Goal: Task Accomplishment & Management: Complete application form

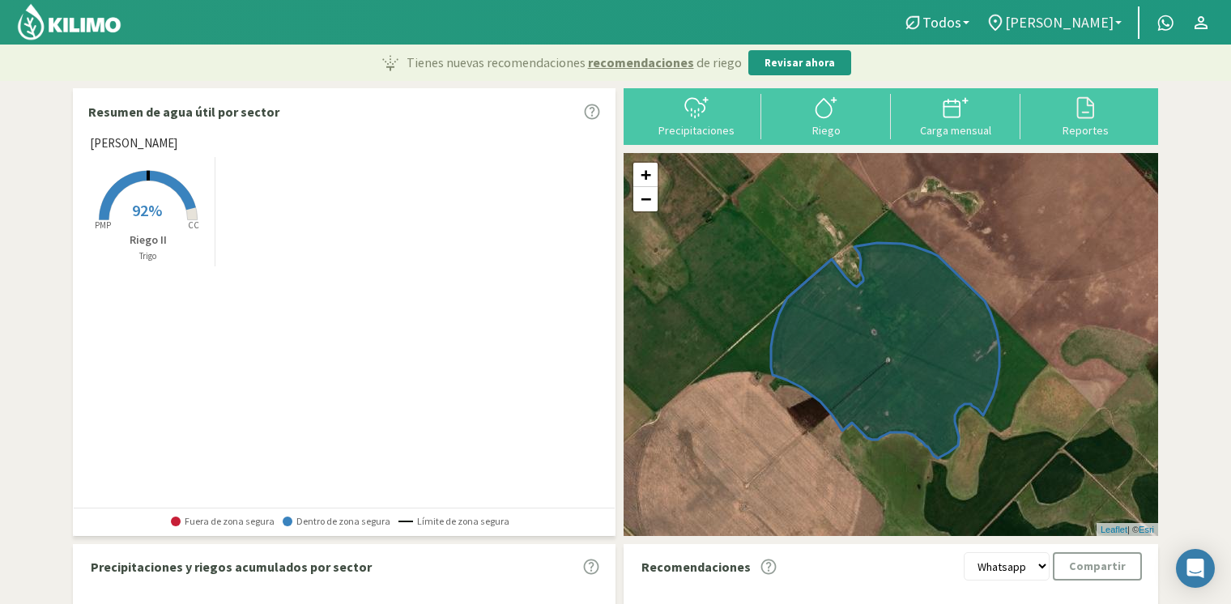
click at [1078, 19] on span "[PERSON_NAME]" at bounding box center [1059, 22] width 109 height 17
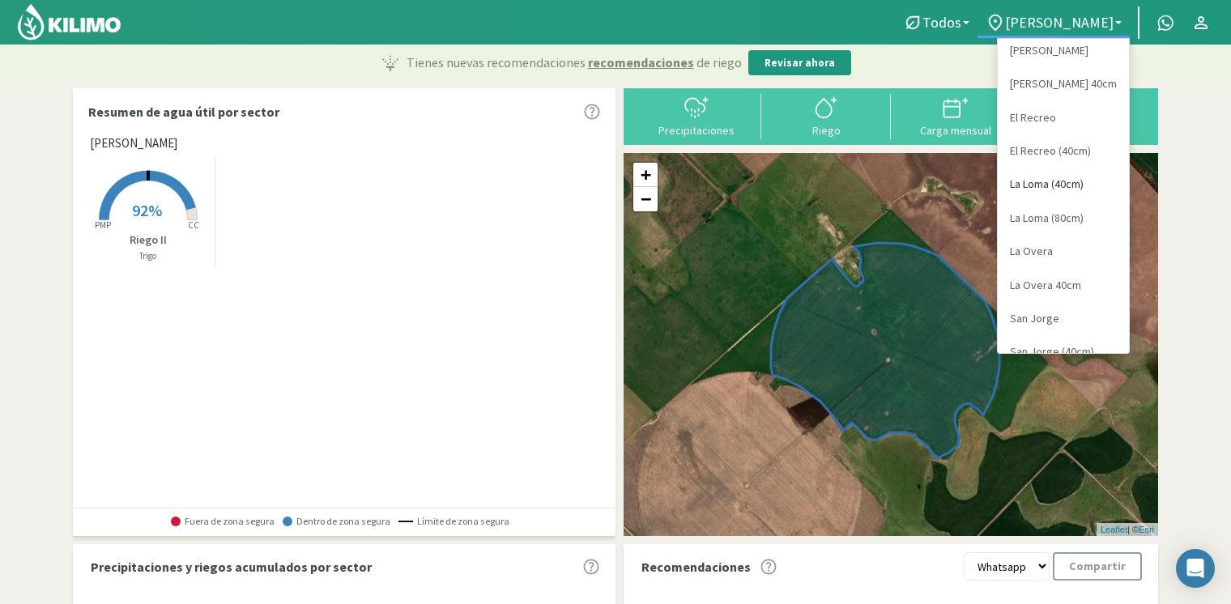
scroll to position [62, 0]
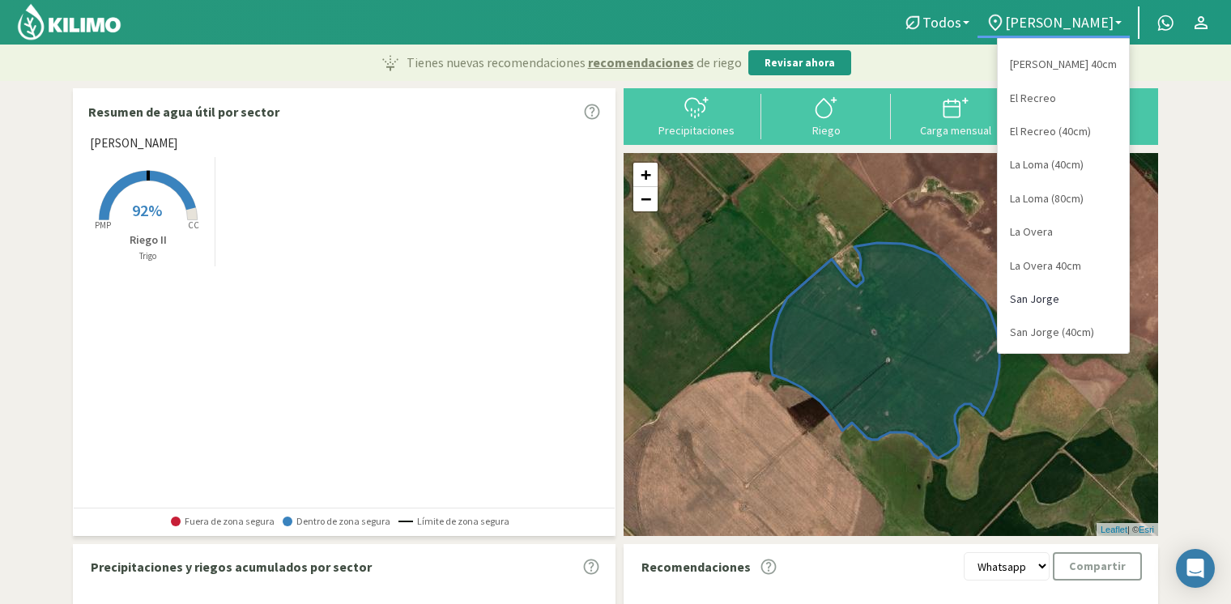
click at [1056, 296] on link "San Jorge" at bounding box center [1063, 299] width 131 height 33
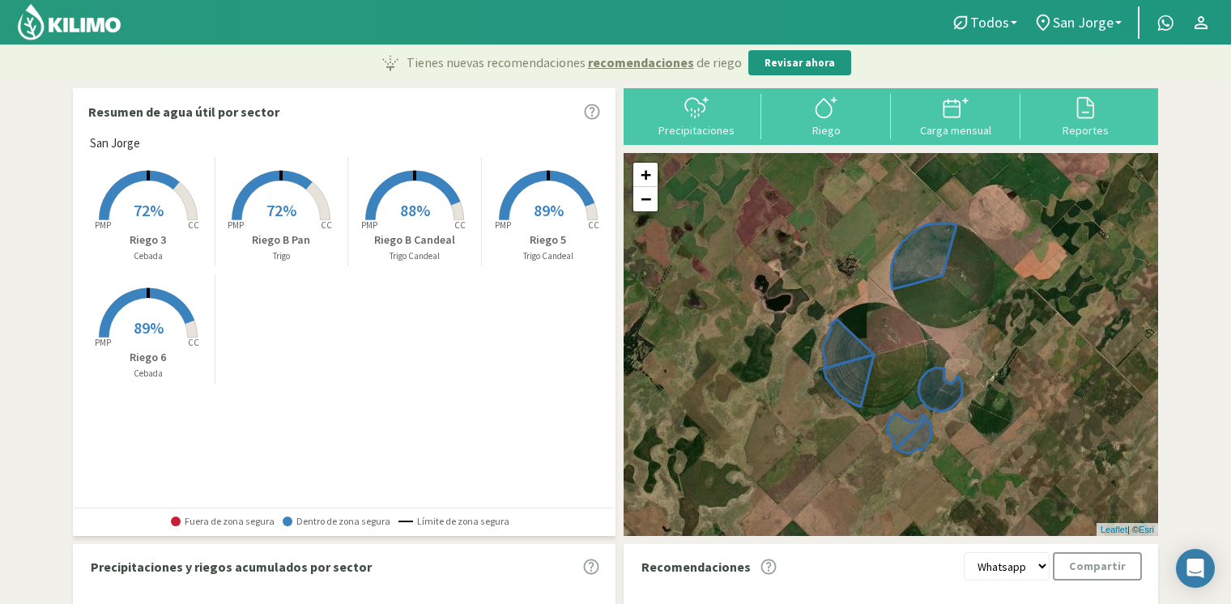
click at [168, 235] on p "Riego 3" at bounding box center [148, 240] width 133 height 17
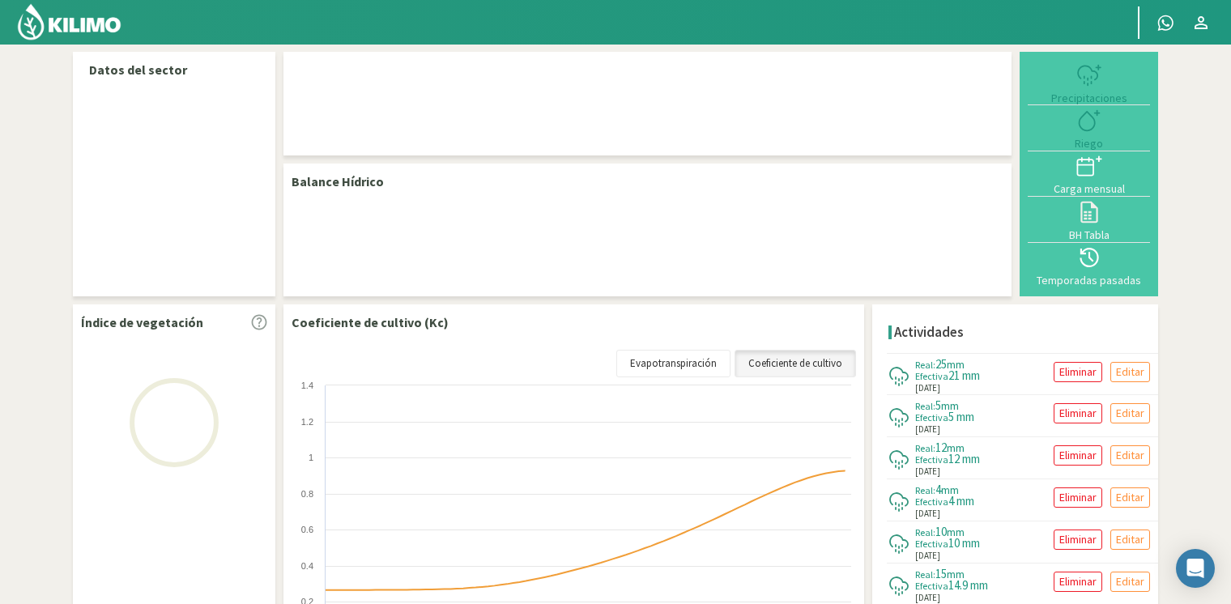
scroll to position [81, 0]
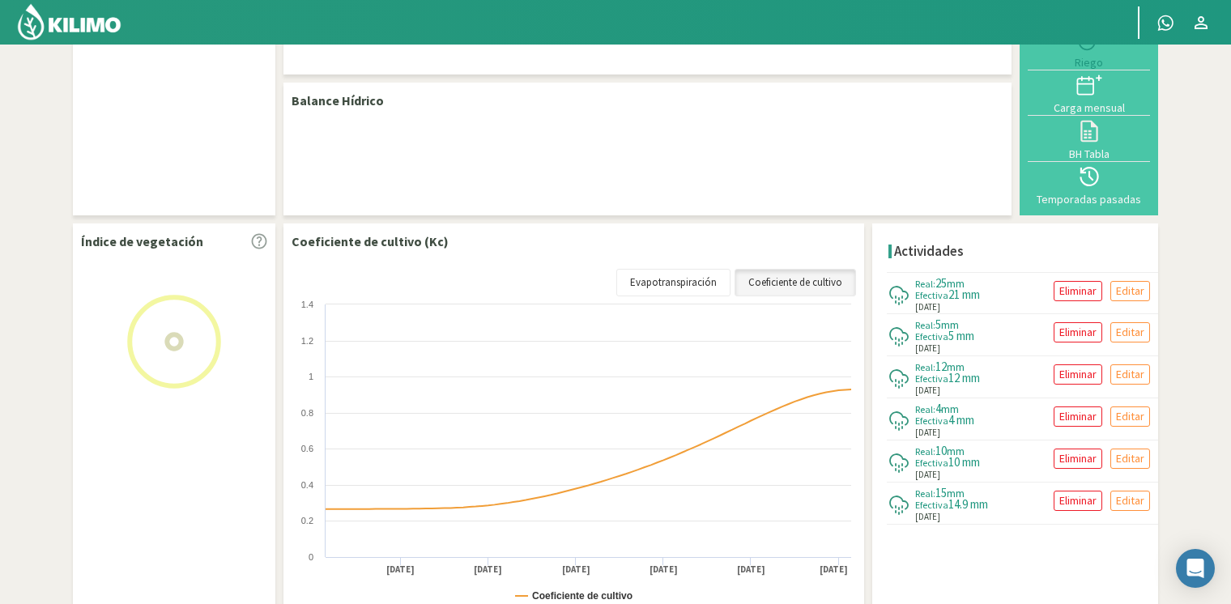
select select "8: Object"
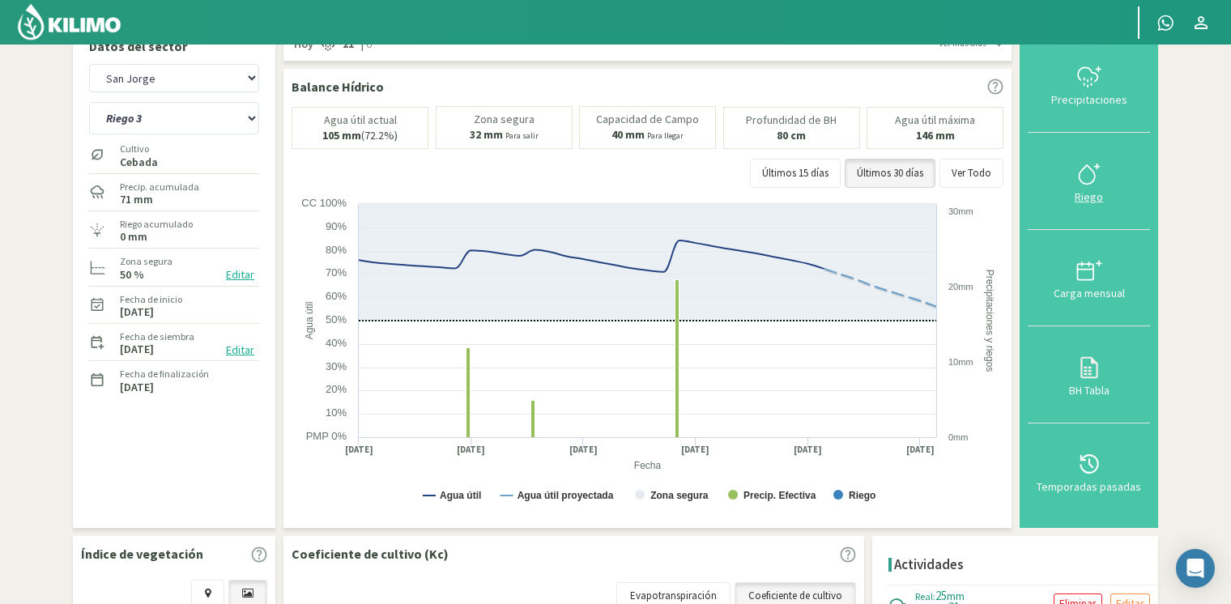
scroll to position [0, 0]
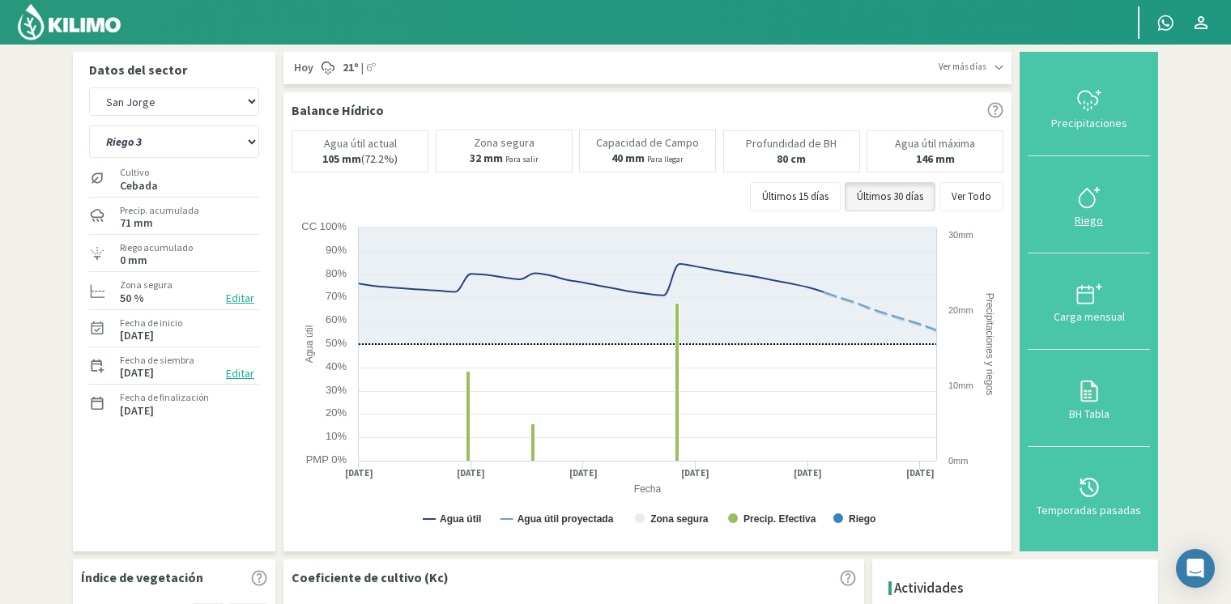
click at [1092, 186] on icon at bounding box center [1089, 198] width 26 height 26
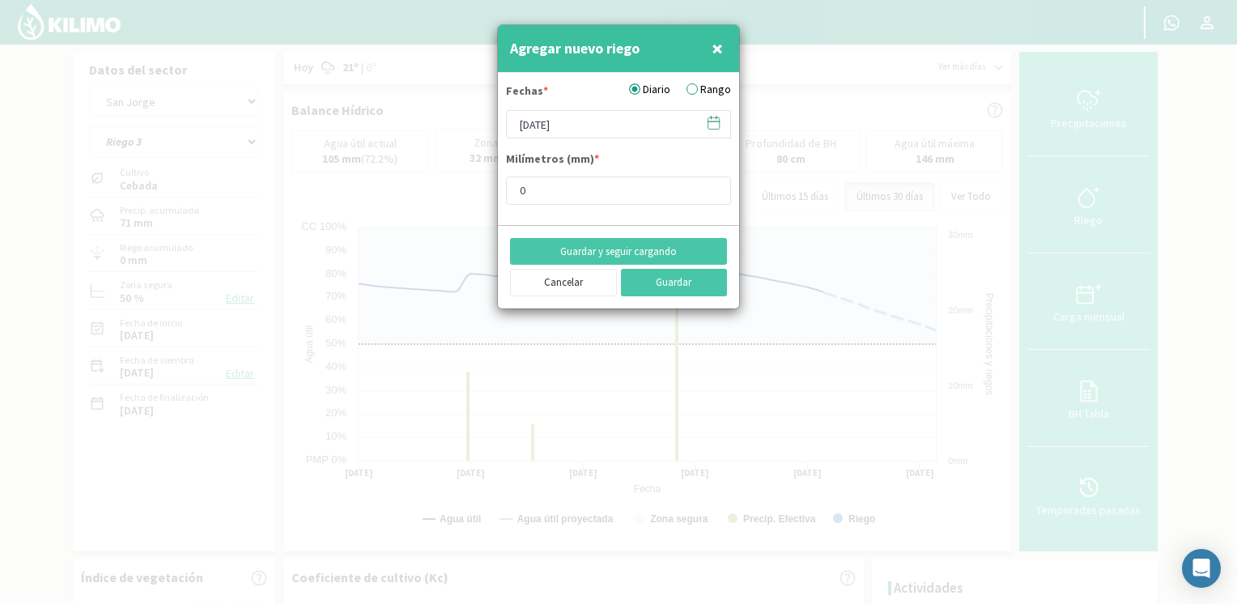
click at [714, 118] on icon at bounding box center [713, 122] width 15 height 15
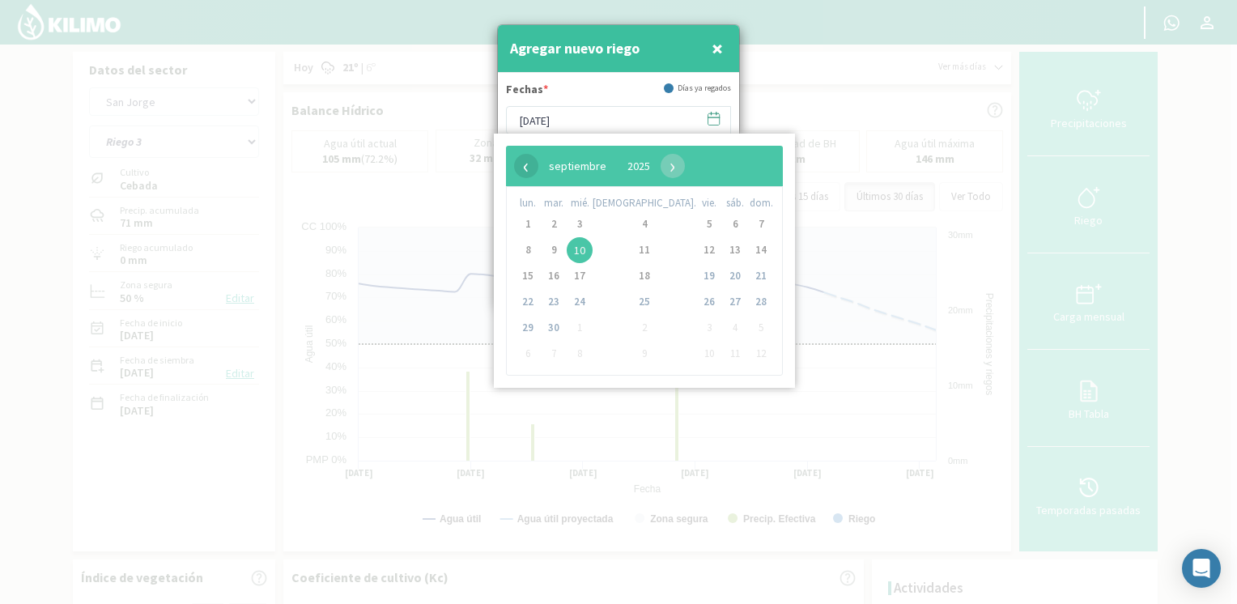
click at [526, 167] on span "‹" at bounding box center [526, 166] width 24 height 24
click at [526, 168] on span "‹" at bounding box center [526, 166] width 24 height 24
click at [632, 295] on span "24" at bounding box center [645, 302] width 26 height 26
type input "[DATE]"
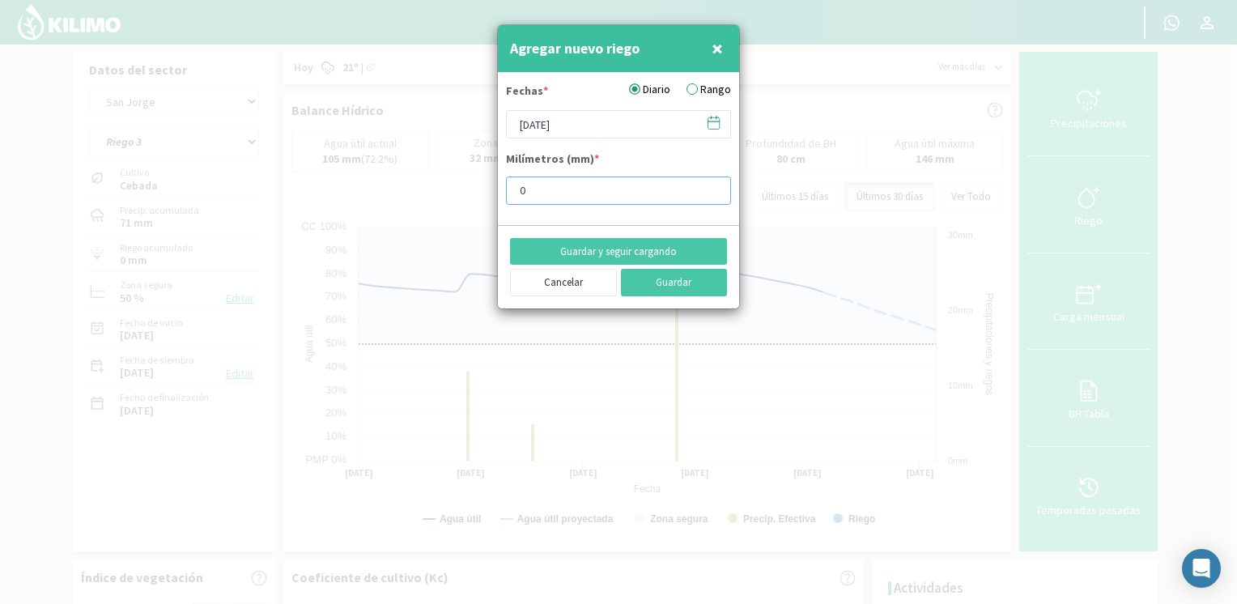
click at [580, 188] on input "0" at bounding box center [618, 191] width 225 height 28
type input "0"
type input "10"
type input "10.6"
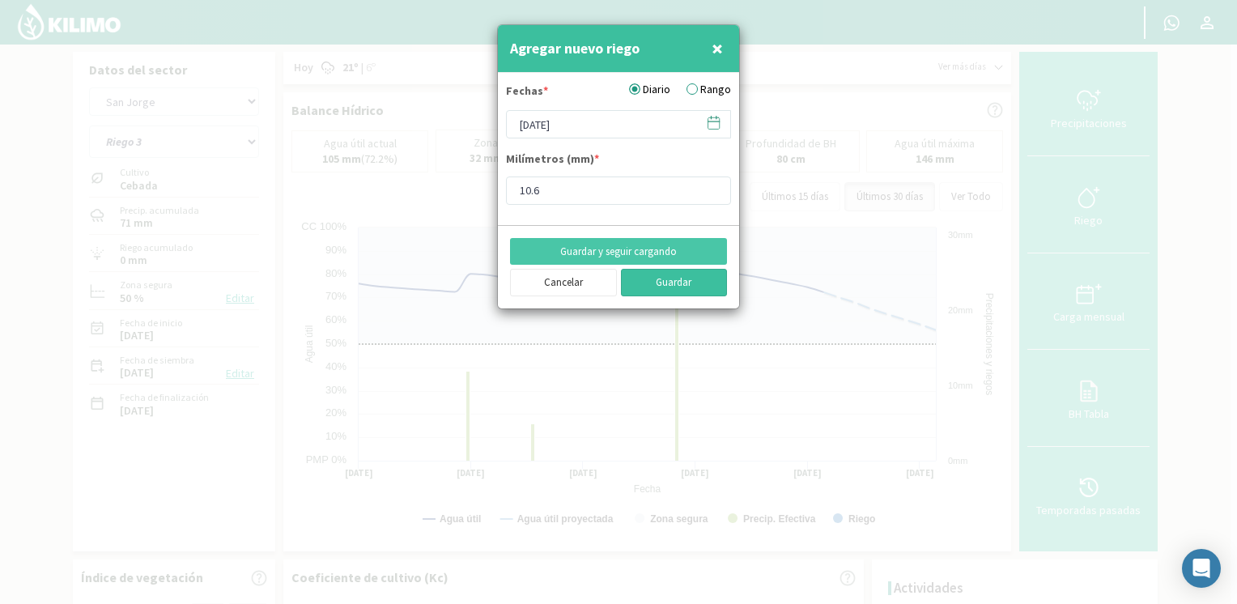
click at [668, 290] on button "Guardar" at bounding box center [674, 283] width 107 height 28
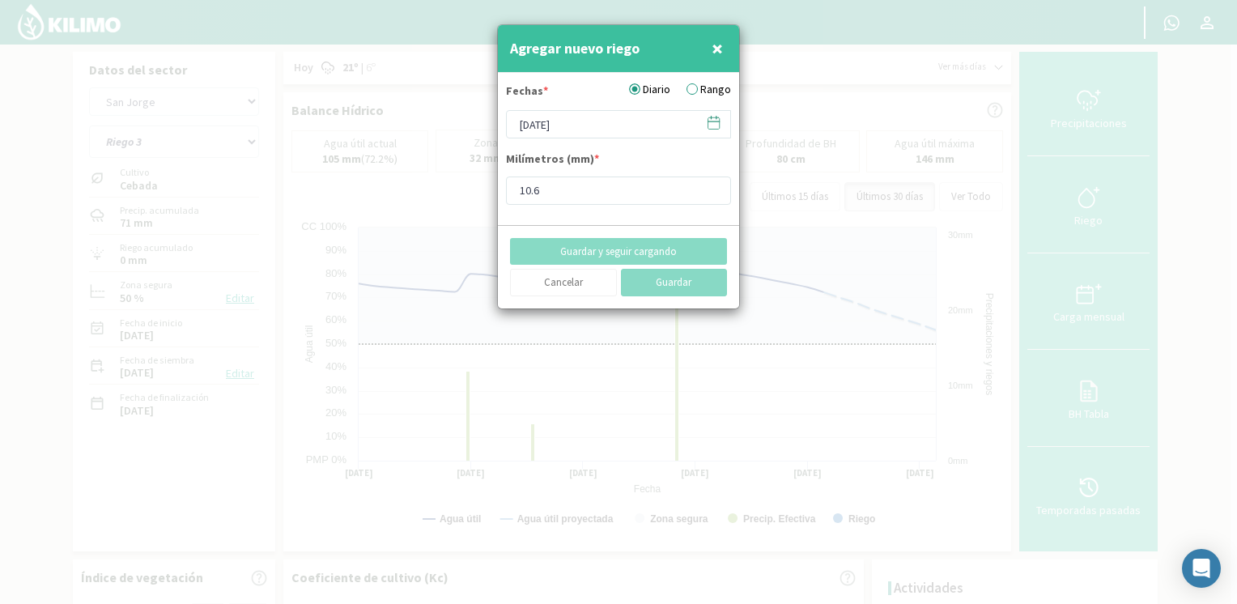
type input "[DATE]"
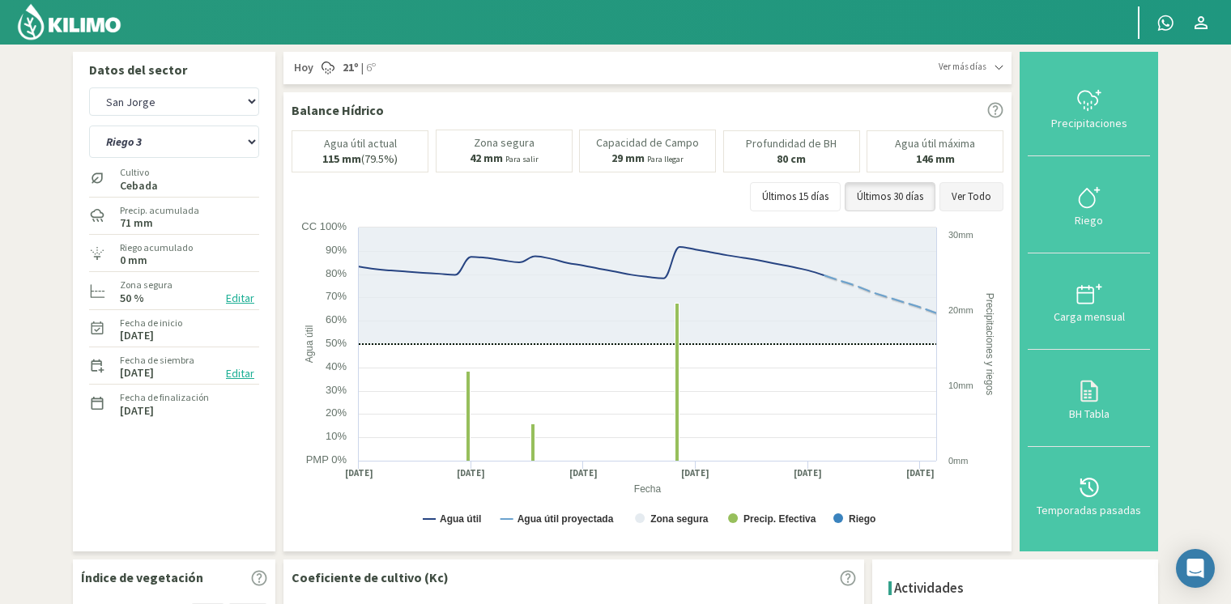
click at [968, 202] on button "Ver Todo" at bounding box center [971, 196] width 64 height 29
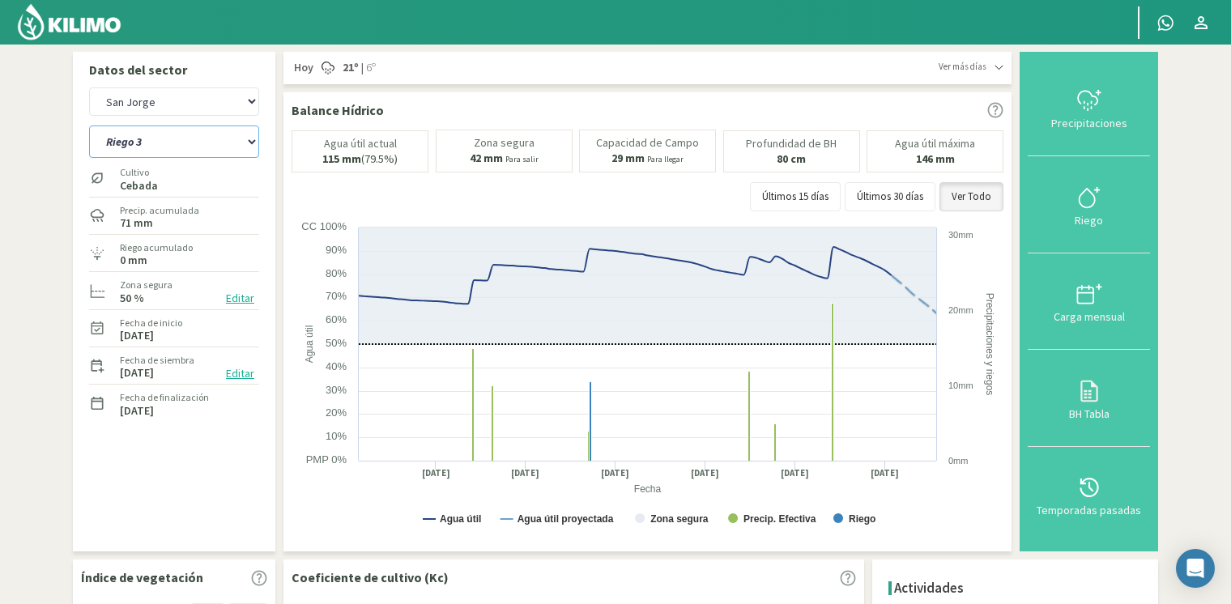
click at [223, 146] on select "[STREET_ADDRESS]" at bounding box center [174, 142] width 170 height 32
click at [230, 97] on select "[PERSON_NAME] [PERSON_NAME] 40cm El Recreo El Recreo (40cm) La Loma (40cm) [GEO…" at bounding box center [174, 101] width 170 height 28
click at [89, 87] on select "[PERSON_NAME] [PERSON_NAME] 40cm El Recreo El Recreo (40cm) La Loma (40cm) [GEO…" at bounding box center [174, 101] width 170 height 28
select select "19: Object"
select select "5: Object"
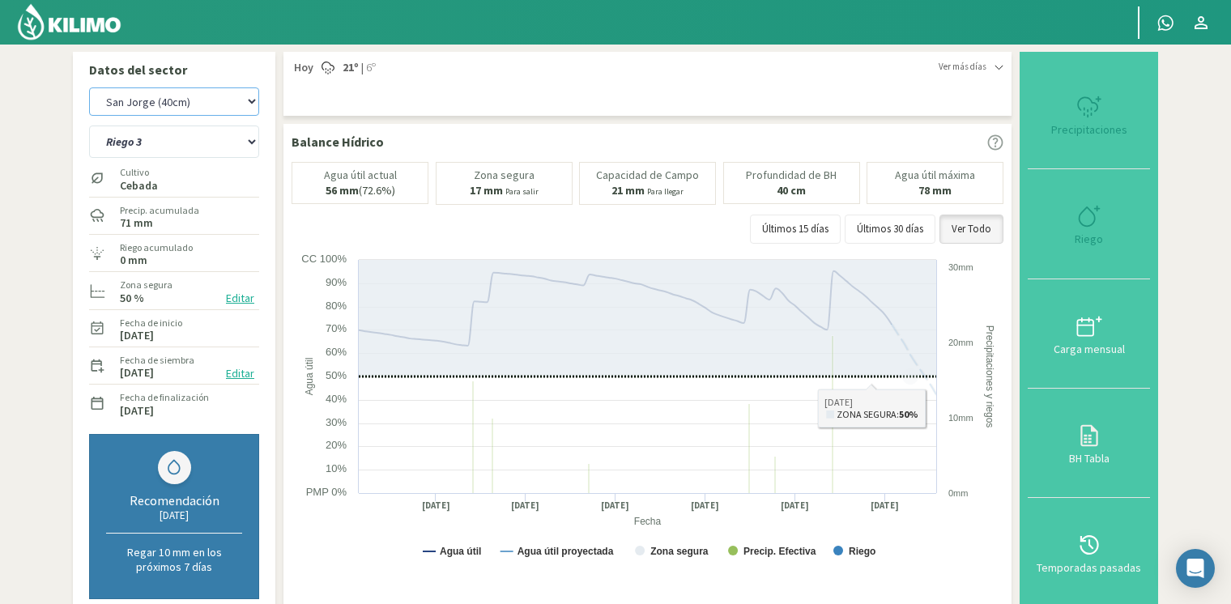
type input "0"
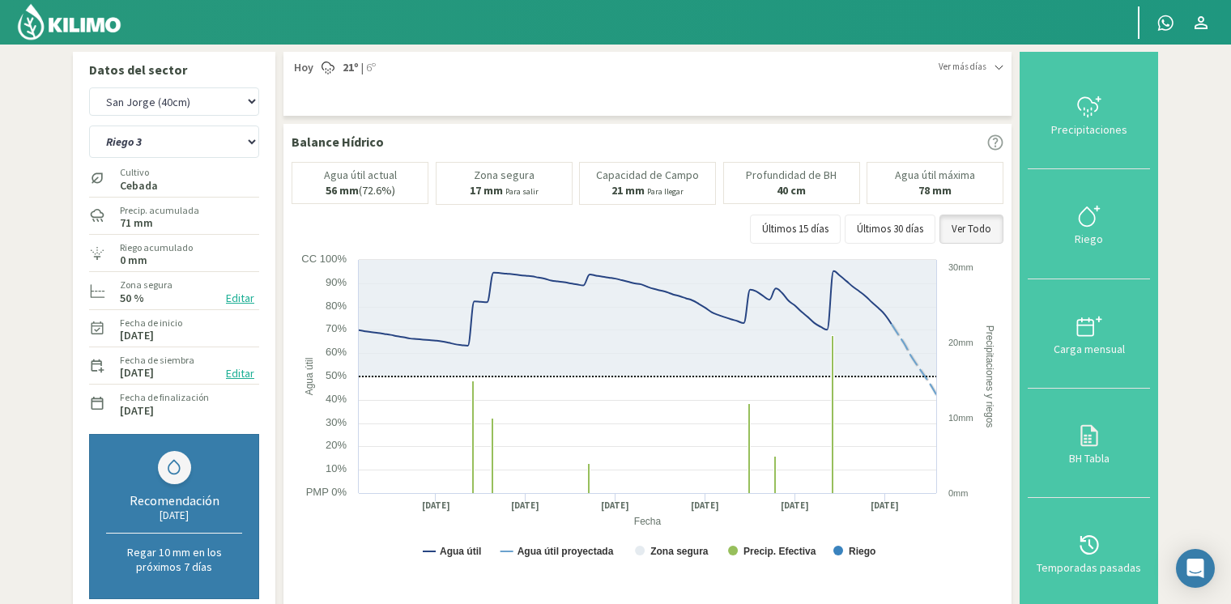
click at [1078, 226] on icon at bounding box center [1089, 216] width 26 height 26
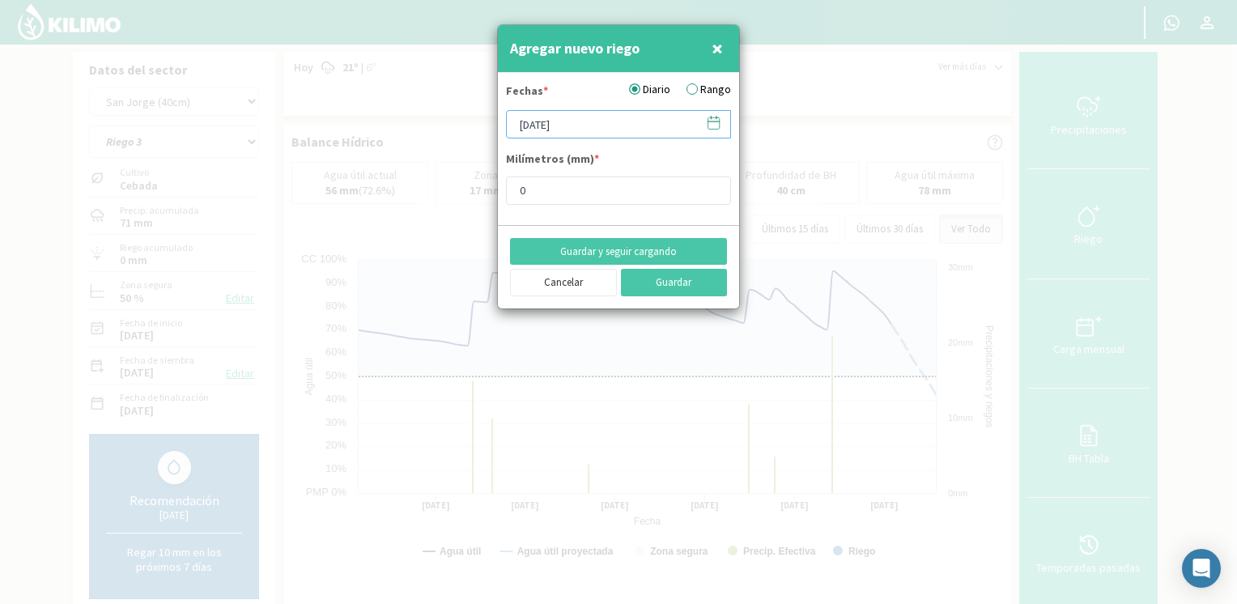
click at [636, 131] on input "[DATE]" at bounding box center [618, 124] width 225 height 28
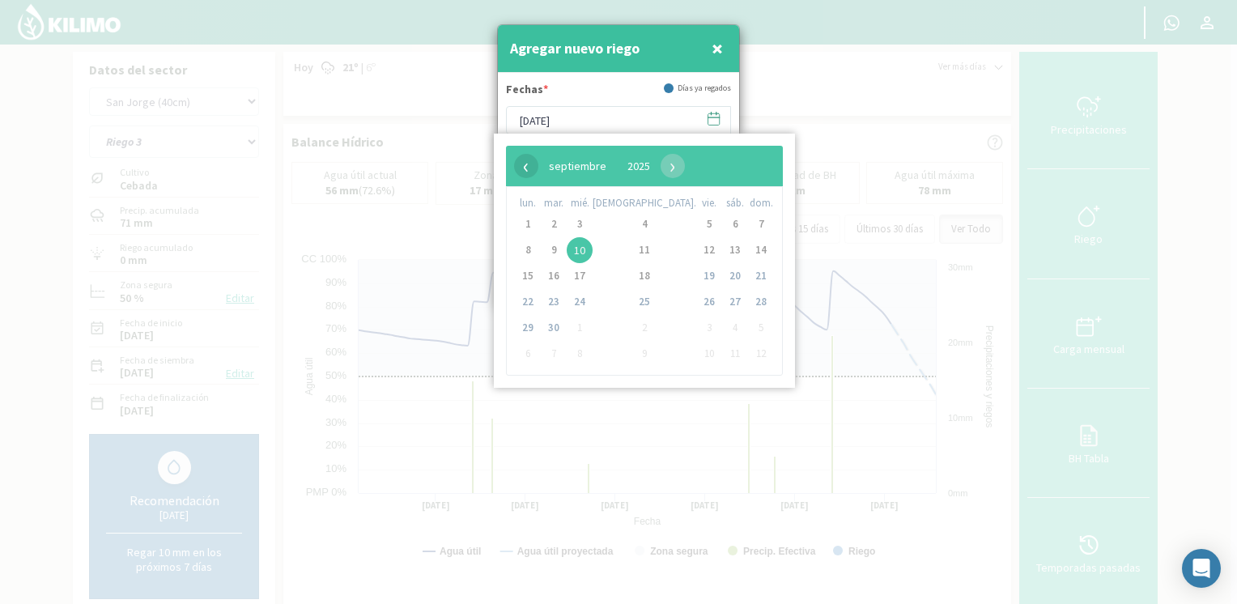
click at [531, 161] on span "‹" at bounding box center [526, 166] width 24 height 24
click at [632, 302] on span "24" at bounding box center [645, 302] width 26 height 26
type input "[DATE]"
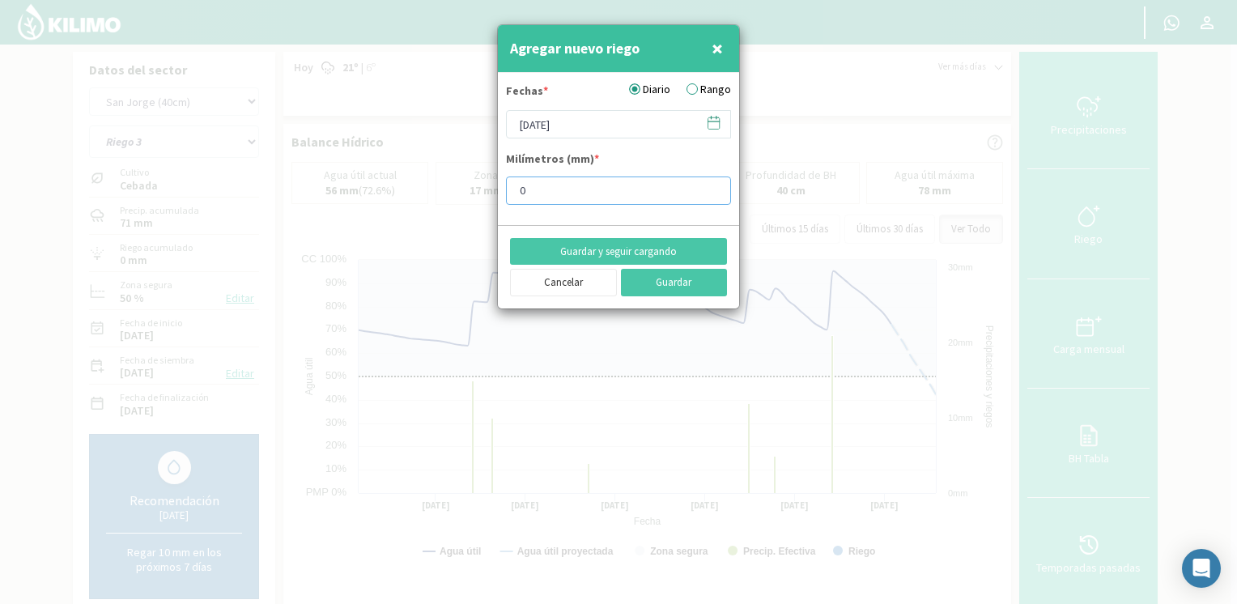
click at [609, 177] on input "0" at bounding box center [618, 191] width 225 height 28
type input "10"
type input "10.6"
click at [693, 285] on button "Guardar" at bounding box center [674, 283] width 107 height 28
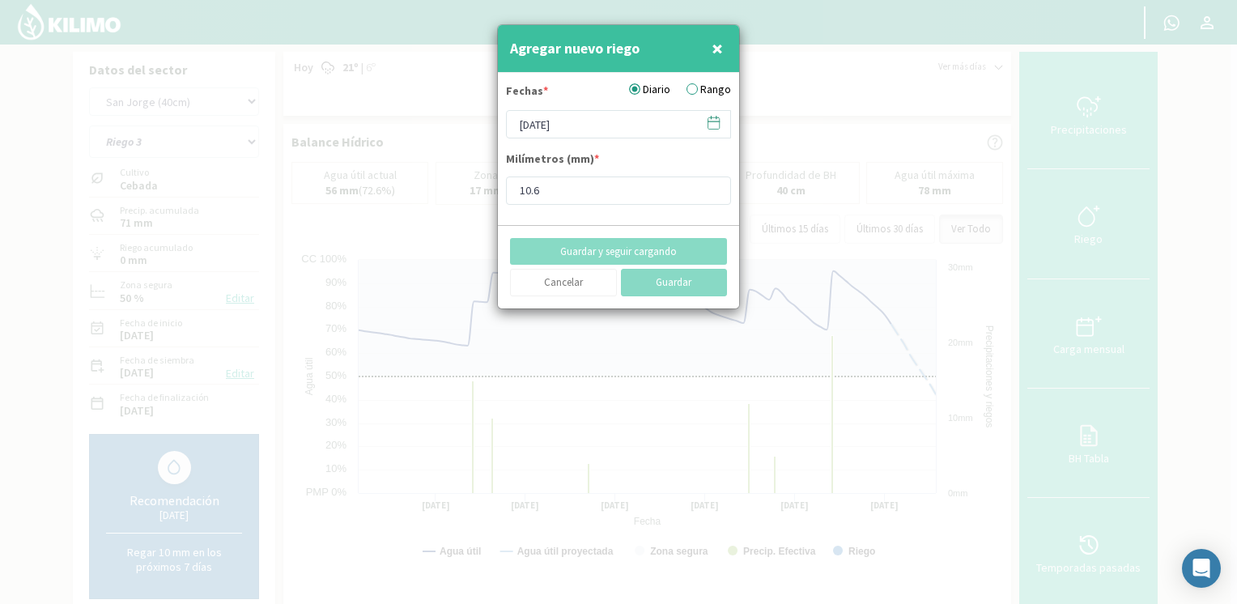
type input "[DATE]"
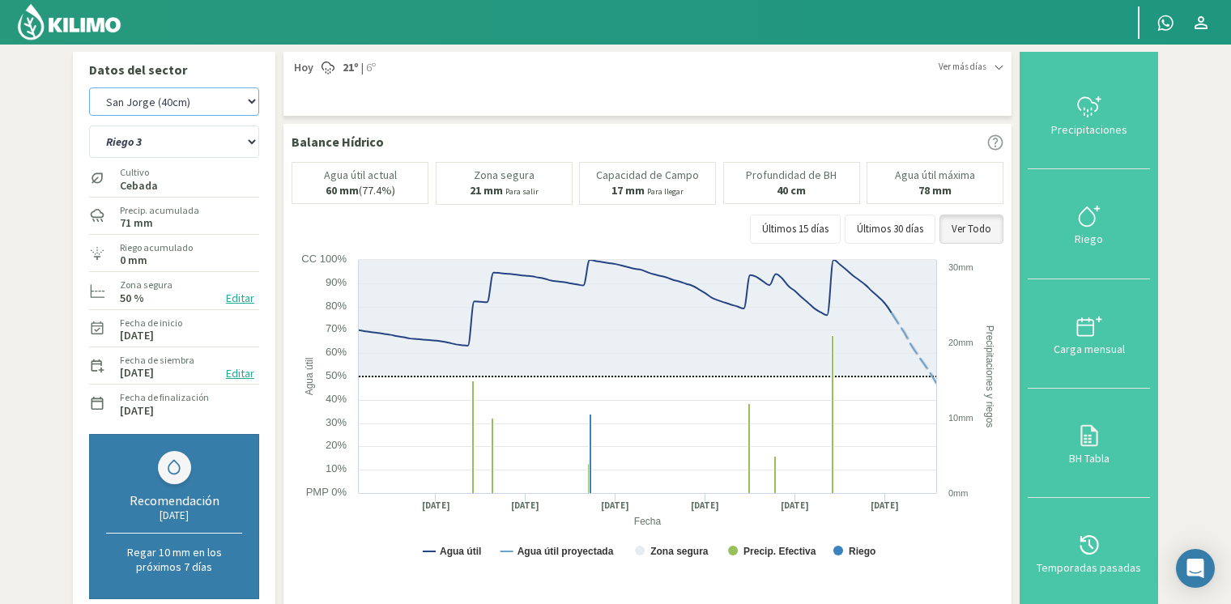
click at [232, 102] on select "[PERSON_NAME] [PERSON_NAME] 40cm El Recreo El Recreo (40cm) La Loma (40cm) [GEO…" at bounding box center [174, 101] width 170 height 28
click at [89, 87] on select "[PERSON_NAME] [PERSON_NAME] 40cm El Recreo El Recreo (40cm) La Loma (40cm) [GEO…" at bounding box center [174, 101] width 170 height 28
drag, startPoint x: 214, startPoint y: 98, endPoint x: 211, endPoint y: 107, distance: 9.2
click at [213, 99] on select "[PERSON_NAME] [PERSON_NAME] 40cm El Recreo El Recreo (40cm) La Loma (40cm) [GEO…" at bounding box center [174, 101] width 170 height 28
select select "22: Object"
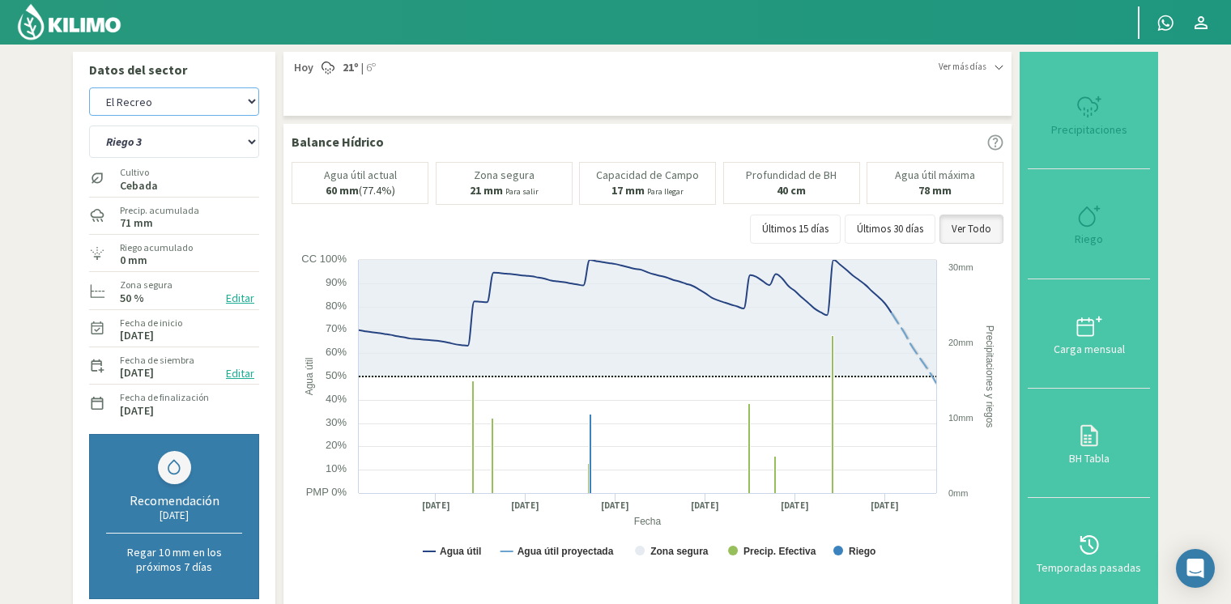
select select "10: Object"
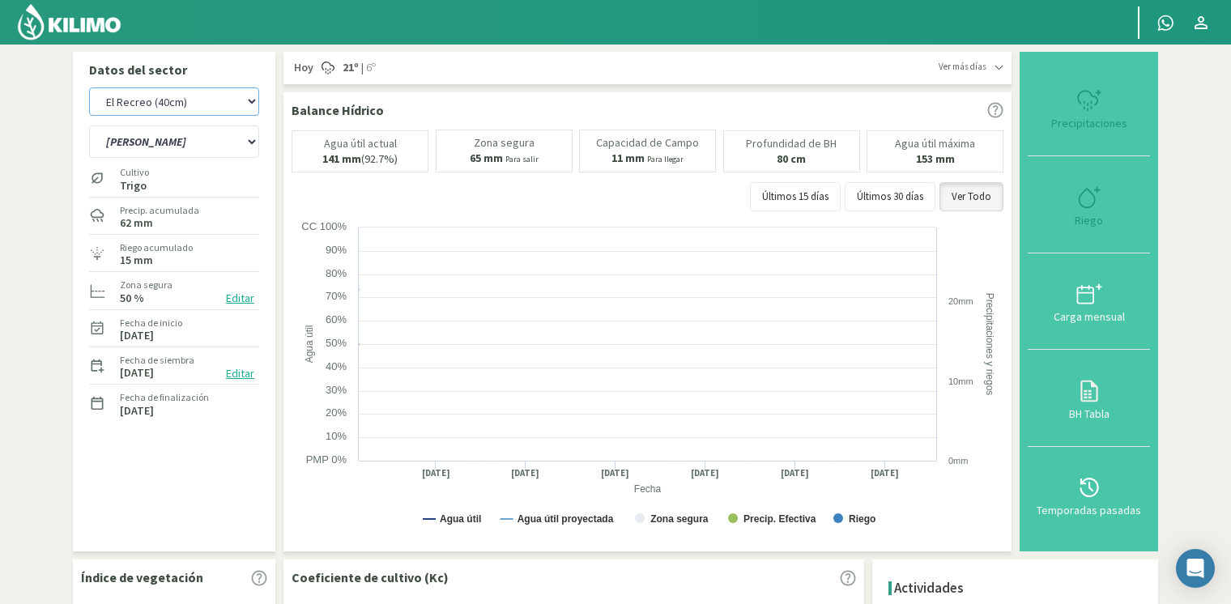
click at [89, 87] on select "[PERSON_NAME] [PERSON_NAME] 40cm El Recreo El Recreo (40cm) La Loma (40cm) [GEO…" at bounding box center [174, 101] width 170 height 28
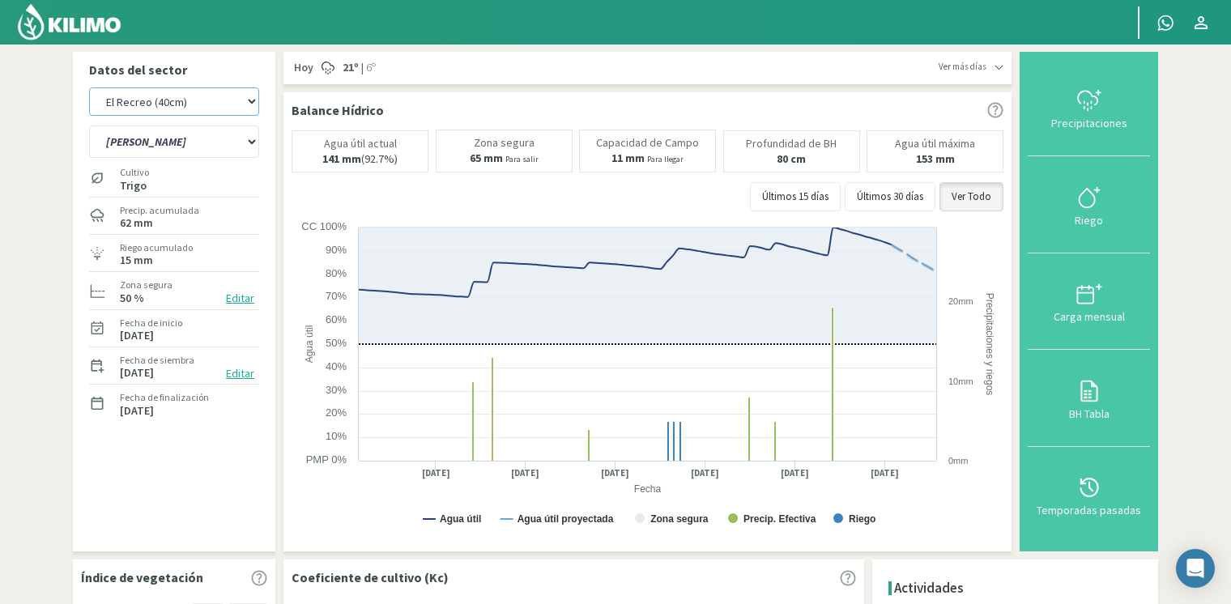
select select "33: Object"
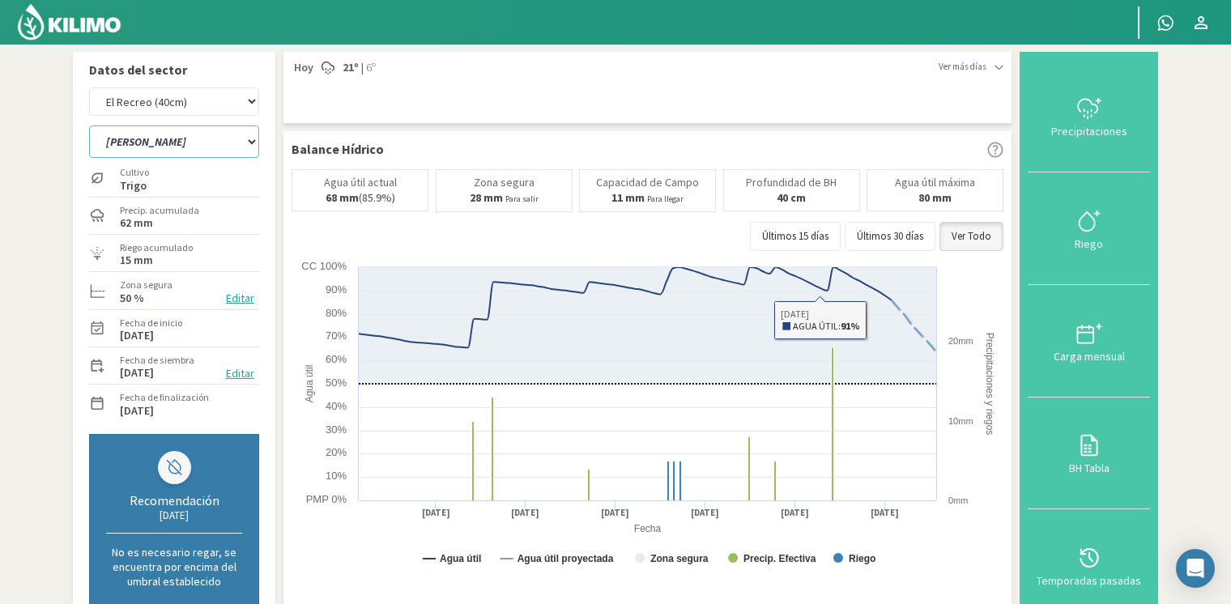
click at [175, 134] on select "[PERSON_NAME] [PERSON_NAME] C" at bounding box center [174, 142] width 170 height 32
select select "13: Object"
click at [89, 126] on select "[PERSON_NAME] [PERSON_NAME] C" at bounding box center [174, 142] width 170 height 32
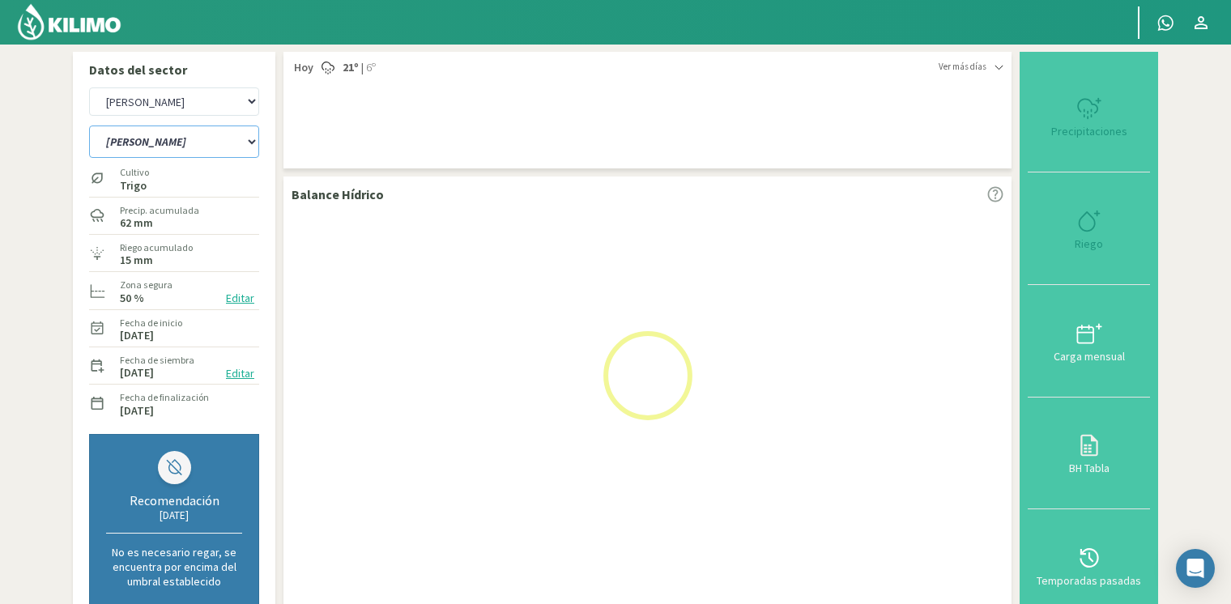
select select "43: Object"
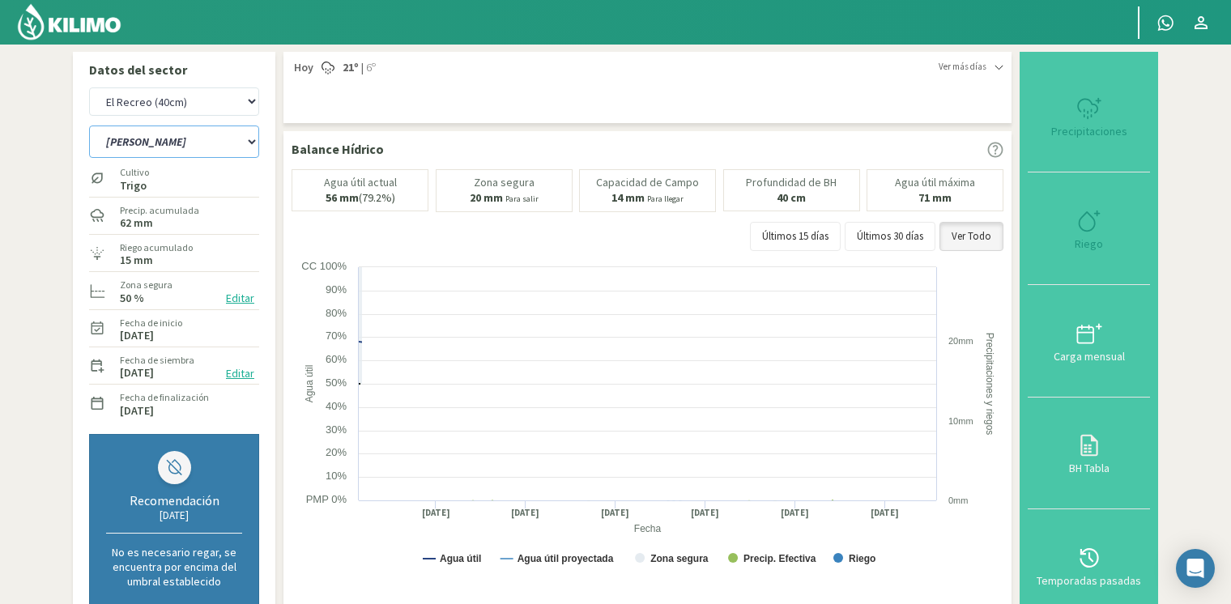
select select "15: Object"
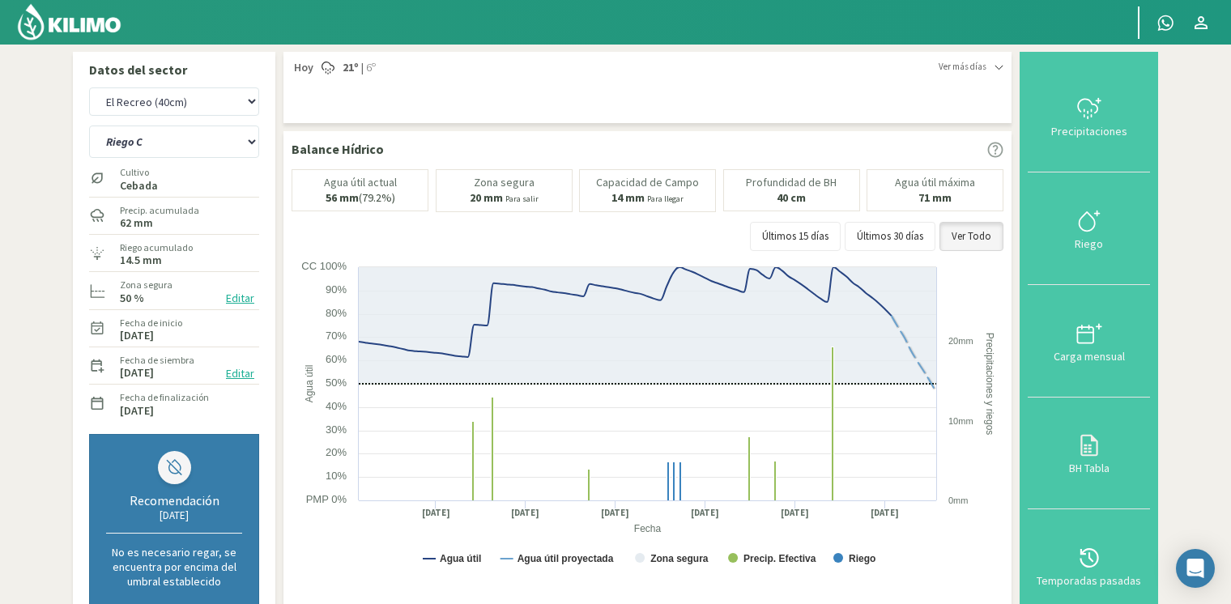
click at [92, 34] on img at bounding box center [69, 21] width 106 height 39
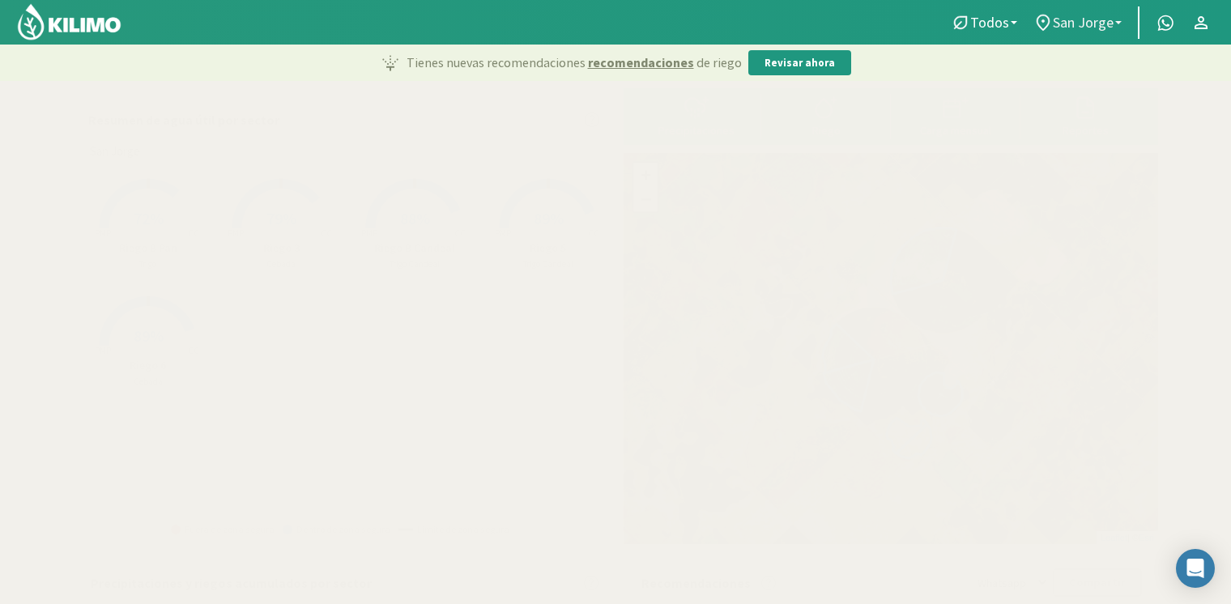
click at [1075, 33] on link "San Jorge" at bounding box center [1077, 22] width 104 height 31
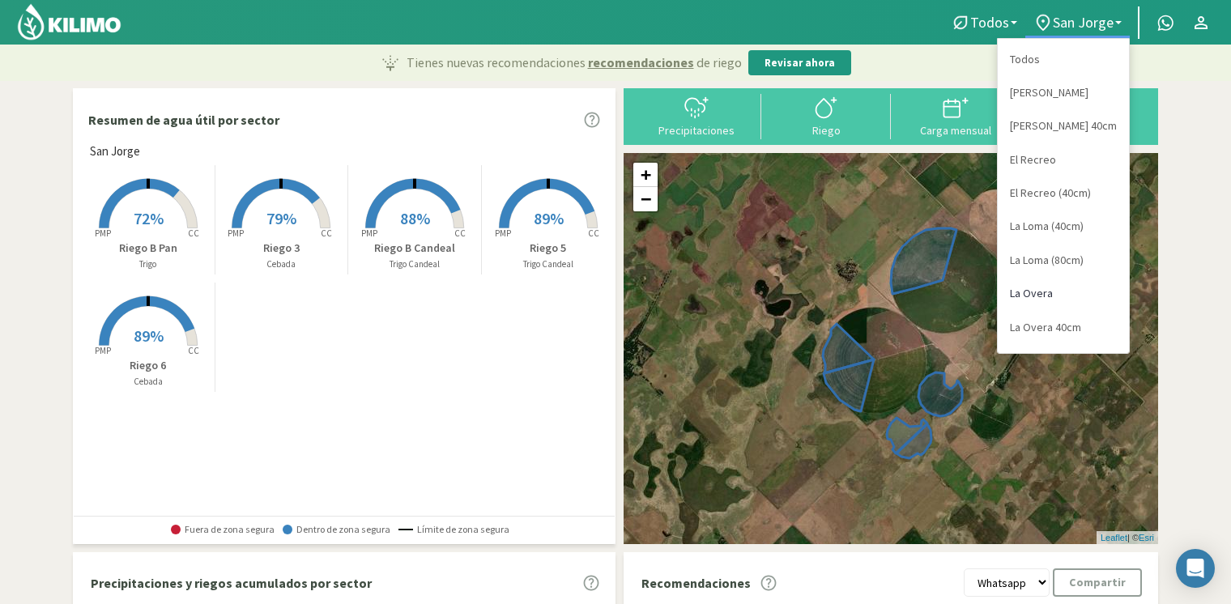
scroll to position [62, 0]
click at [1091, 329] on link "San Jorge (40cm)" at bounding box center [1063, 332] width 131 height 33
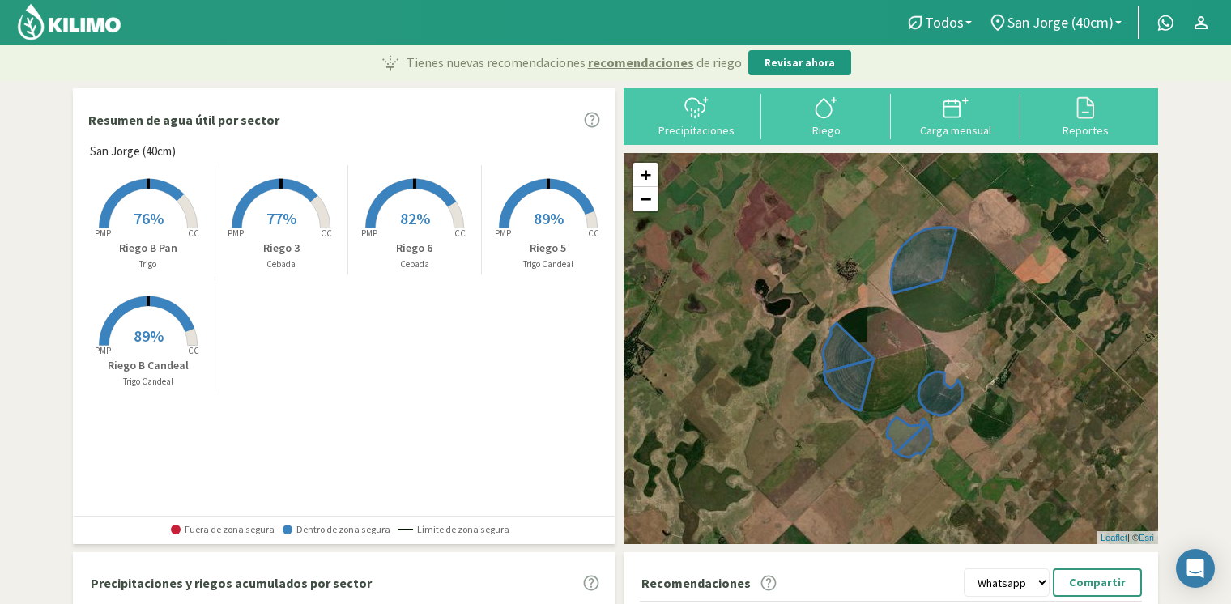
click at [149, 242] on p "Riego B Pan" at bounding box center [148, 248] width 133 height 17
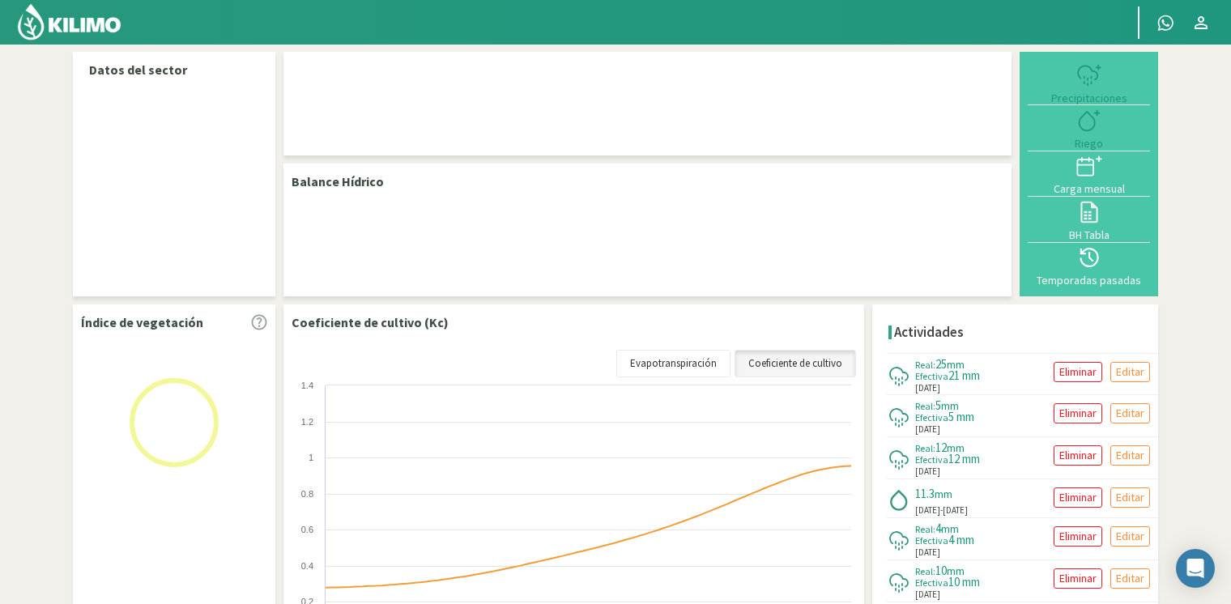
select select "9: Object"
select select "4: Object"
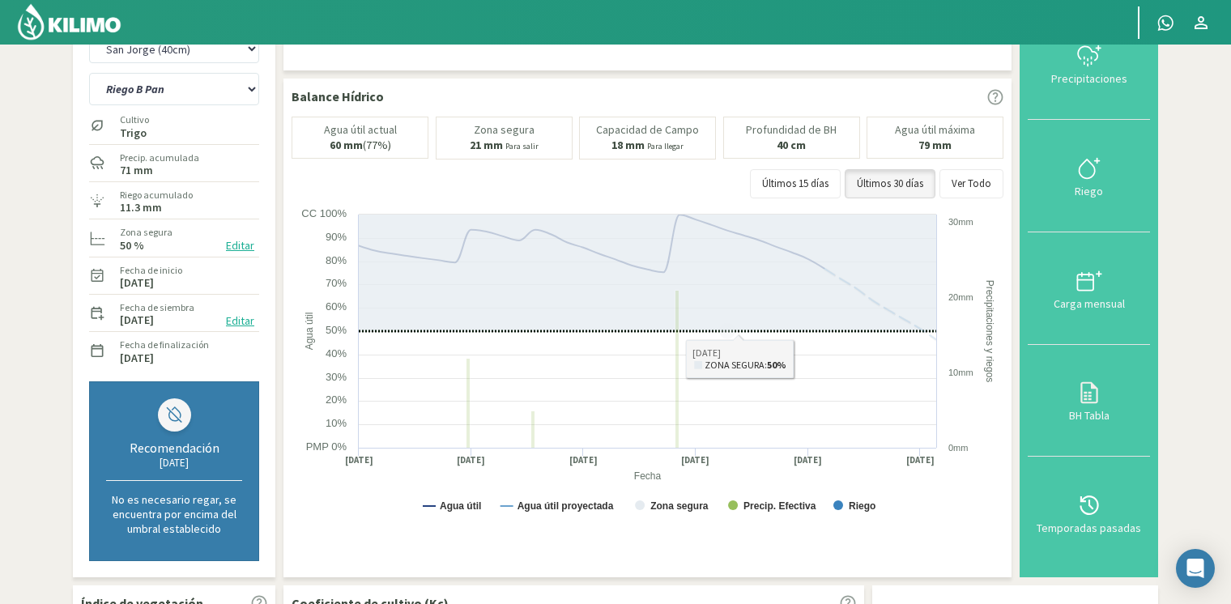
scroll to position [81, 0]
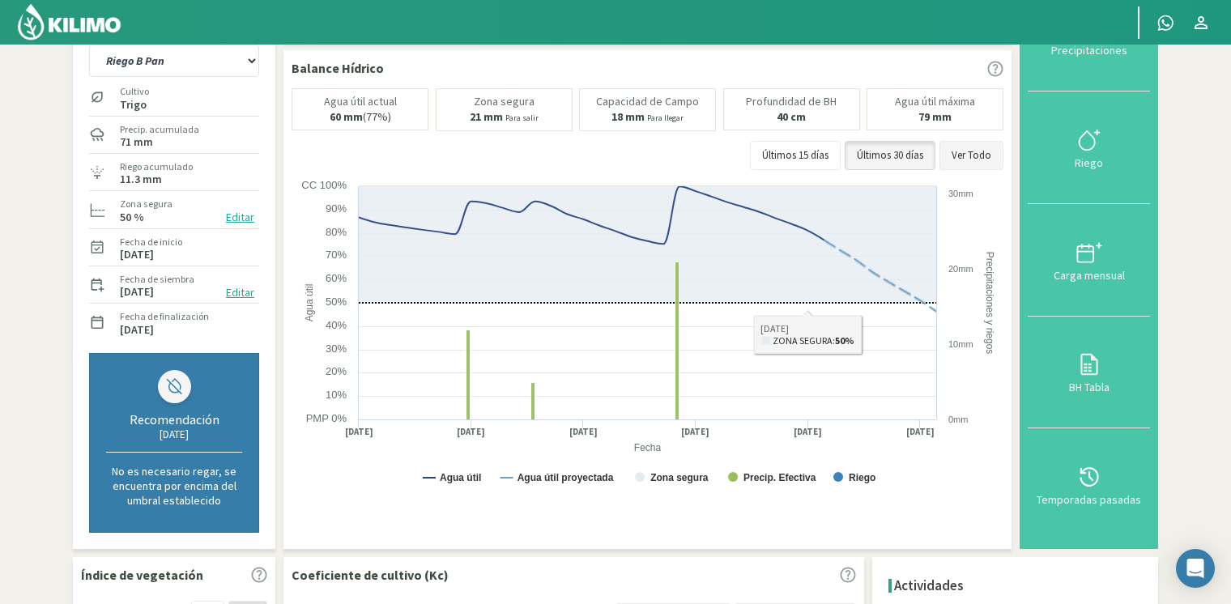
click at [957, 155] on button "Ver Todo" at bounding box center [971, 155] width 64 height 29
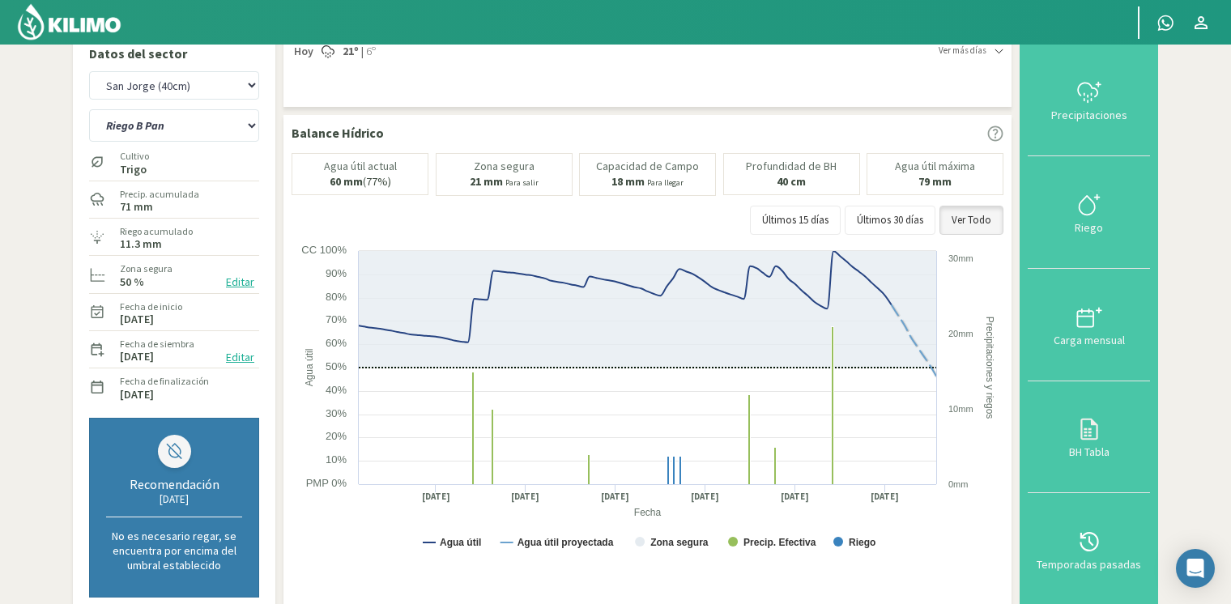
scroll to position [0, 0]
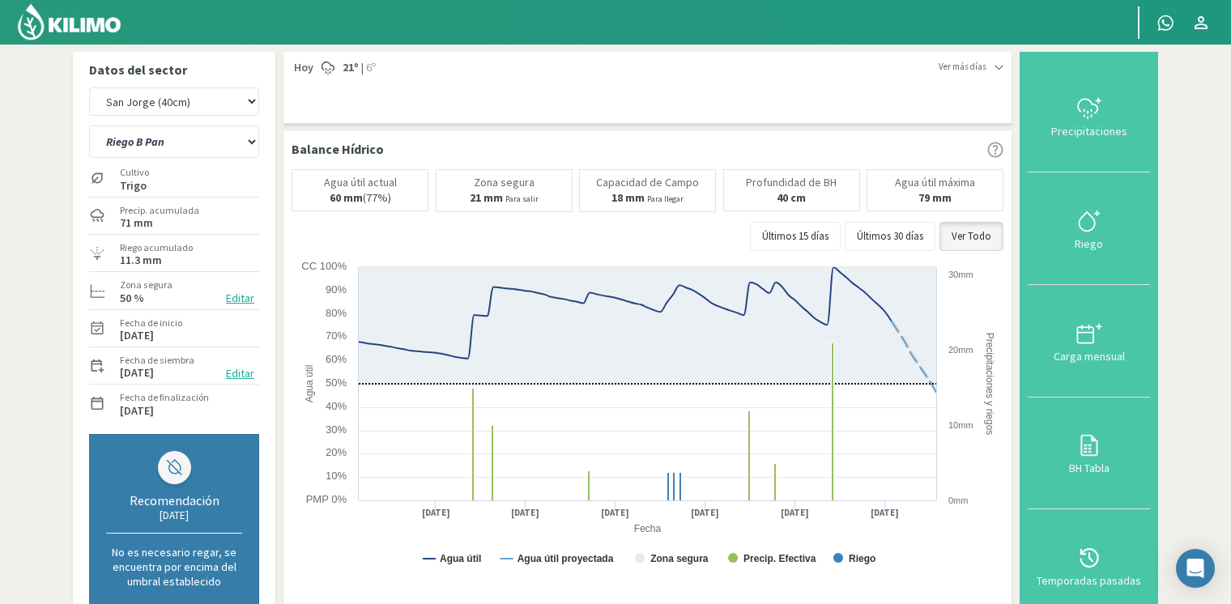
click at [100, 40] on img at bounding box center [69, 21] width 106 height 39
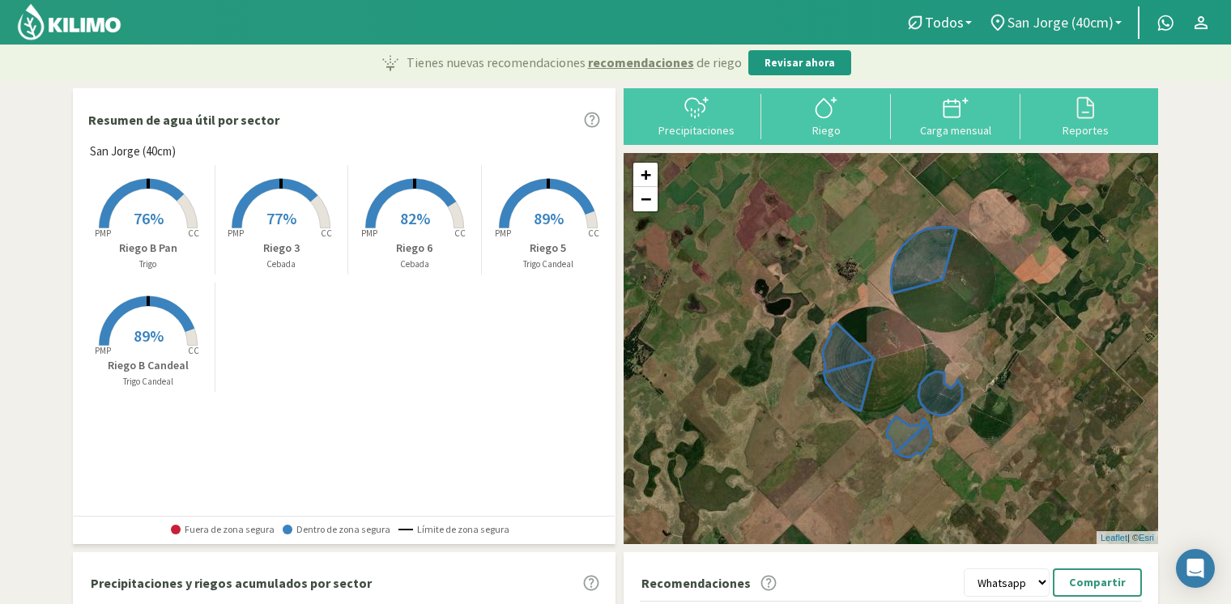
click at [1097, 20] on span "San Jorge (40cm)" at bounding box center [1060, 22] width 106 height 17
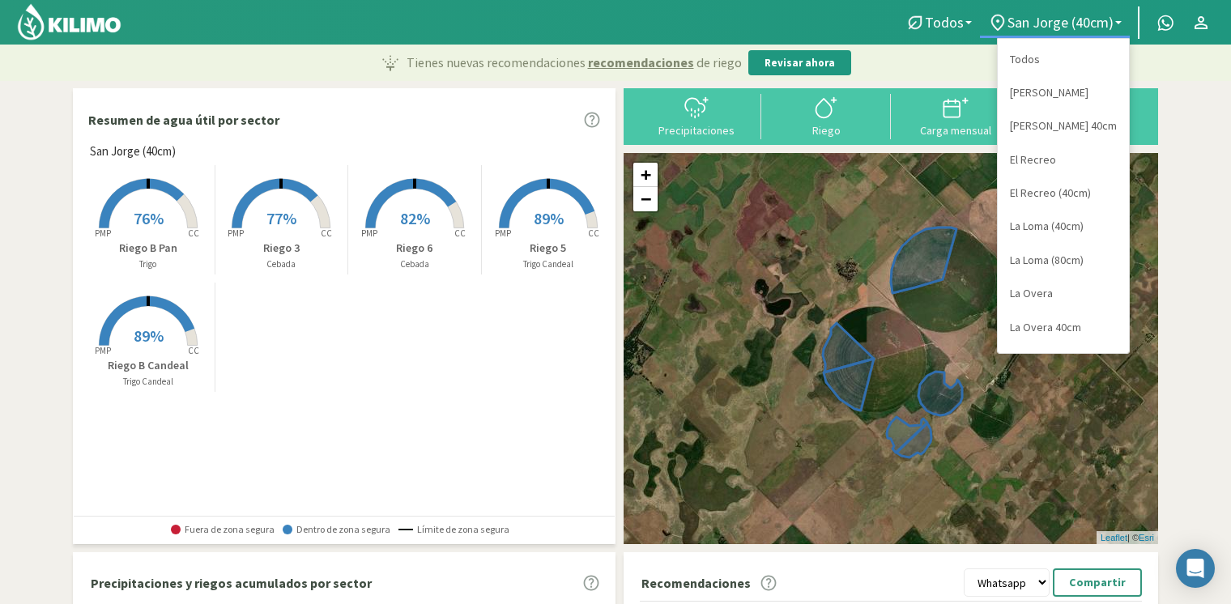
click at [1064, 63] on link "Todos" at bounding box center [1063, 59] width 131 height 33
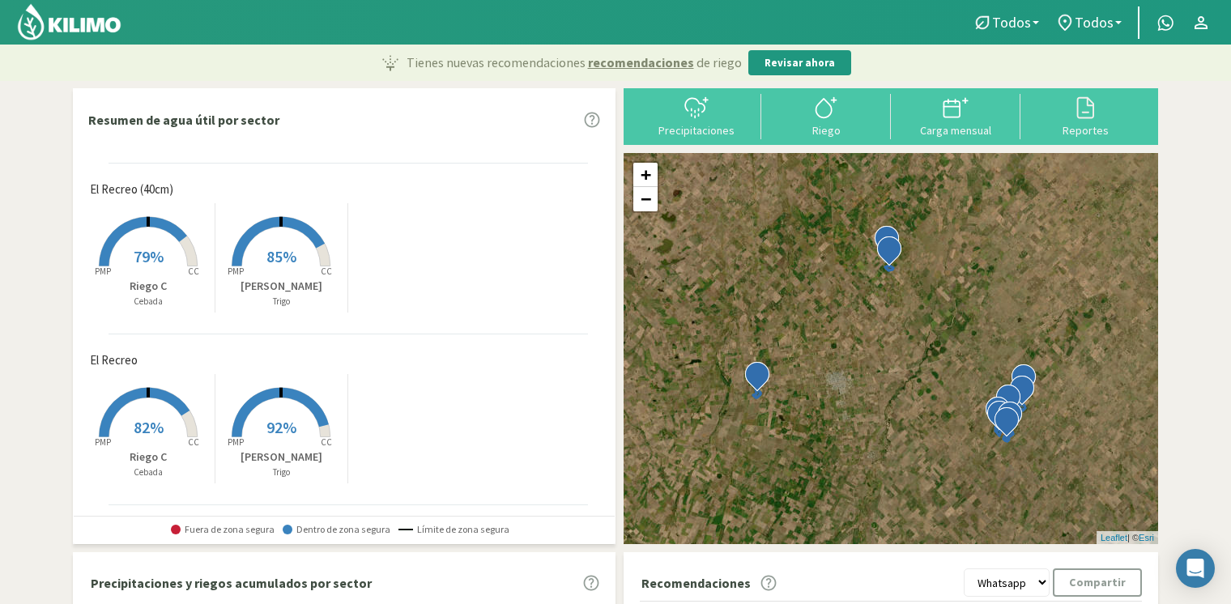
scroll to position [1156, 0]
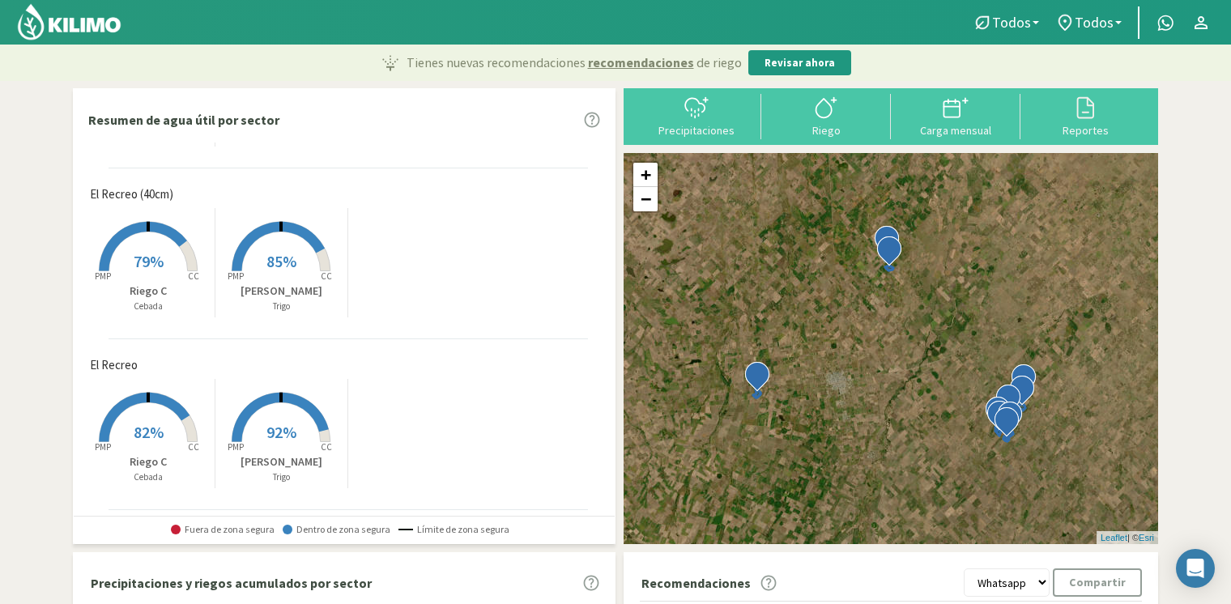
click at [462, 27] on div at bounding box center [476, 22] width 952 height 45
